Goal: Transaction & Acquisition: Purchase product/service

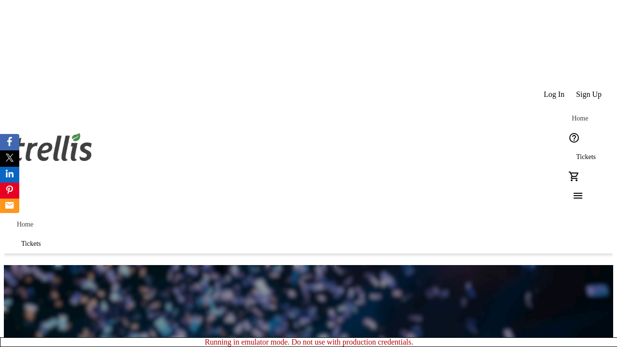
click at [576, 153] on span "Tickets" at bounding box center [586, 157] width 20 height 8
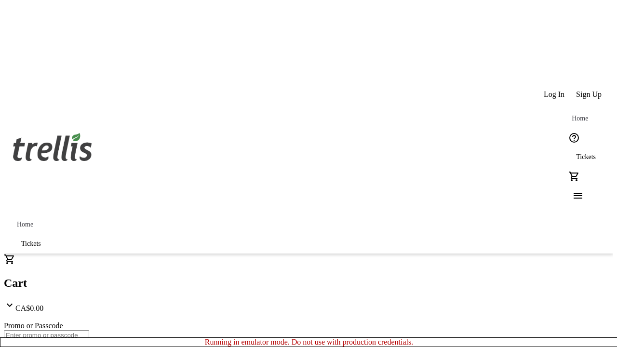
type input "1"
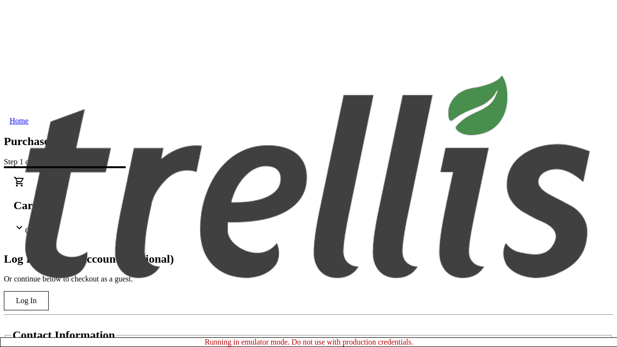
type input "[PERSON_NAME][EMAIL_ADDRESS][DOMAIN_NAME]"
type input "[PERSON_NAME]"
type input "Keeling"
